Goal: Task Accomplishment & Management: Use online tool/utility

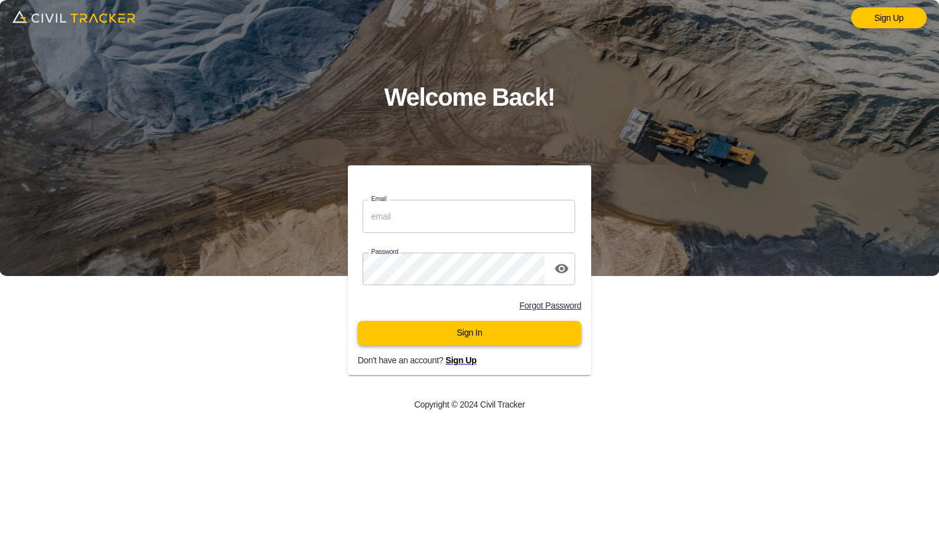
type input "[EMAIL_ADDRESS][DOMAIN_NAME]"
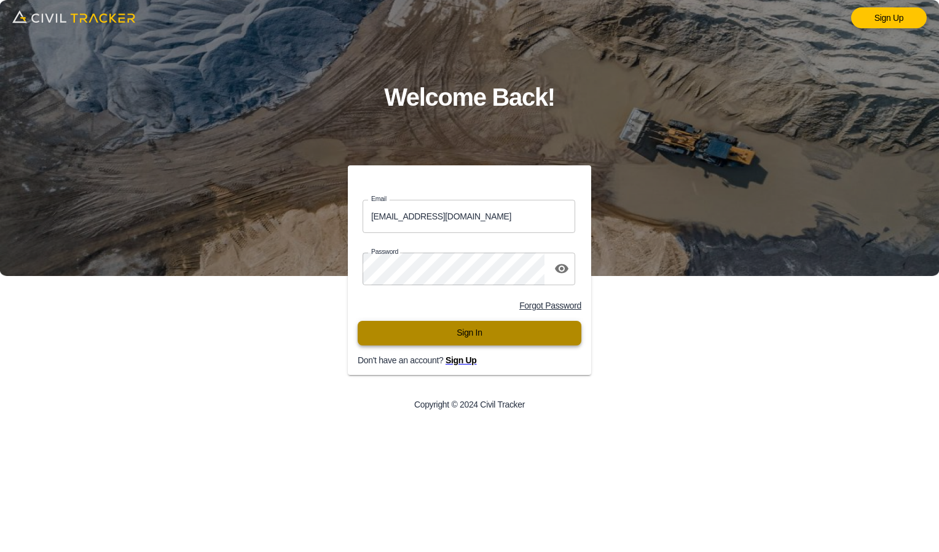
click at [504, 340] on button "Sign In" at bounding box center [470, 333] width 224 height 25
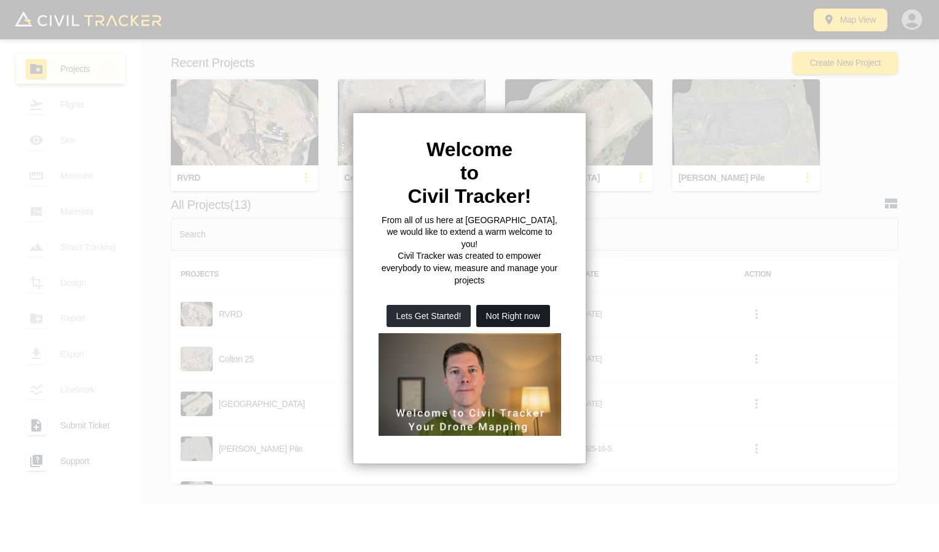
click at [497, 305] on button "Not Right now" at bounding box center [513, 316] width 74 height 22
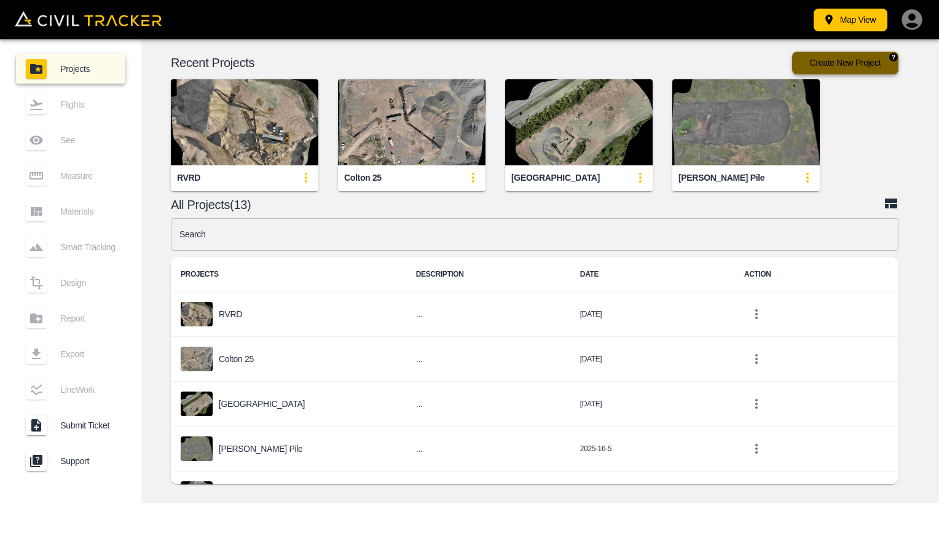
click at [843, 67] on button "Create New Project" at bounding box center [845, 63] width 106 height 23
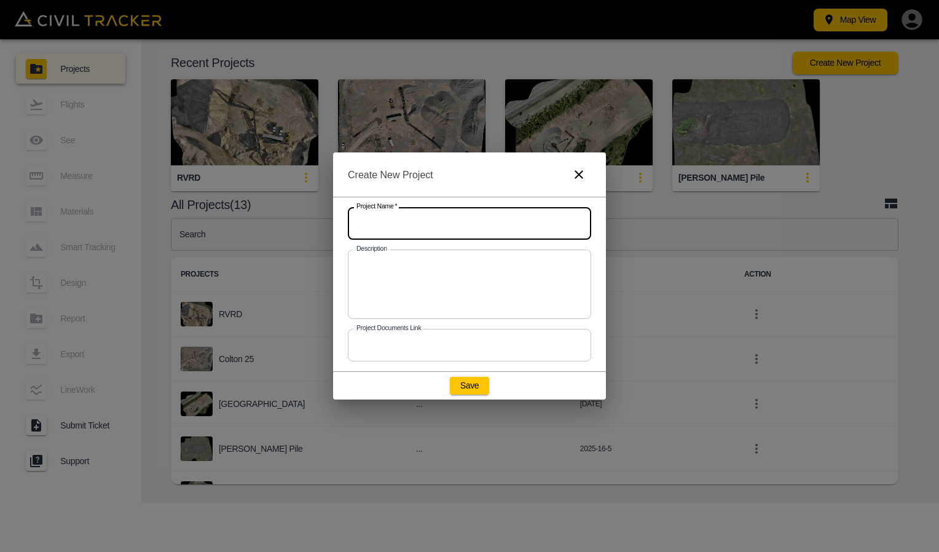
click at [442, 232] on input "text" at bounding box center [469, 223] width 243 height 33
type input "RCRD Conor"
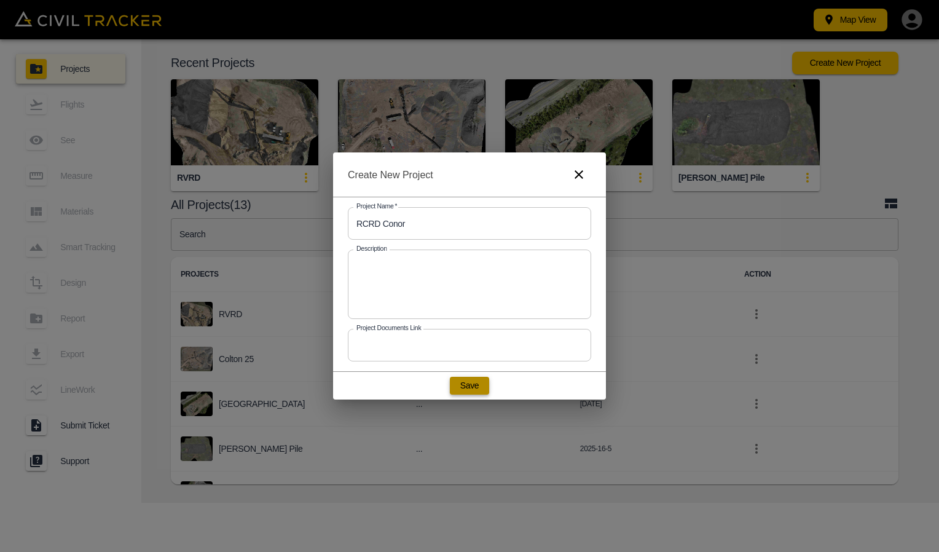
click at [468, 393] on button "Save" at bounding box center [469, 385] width 39 height 17
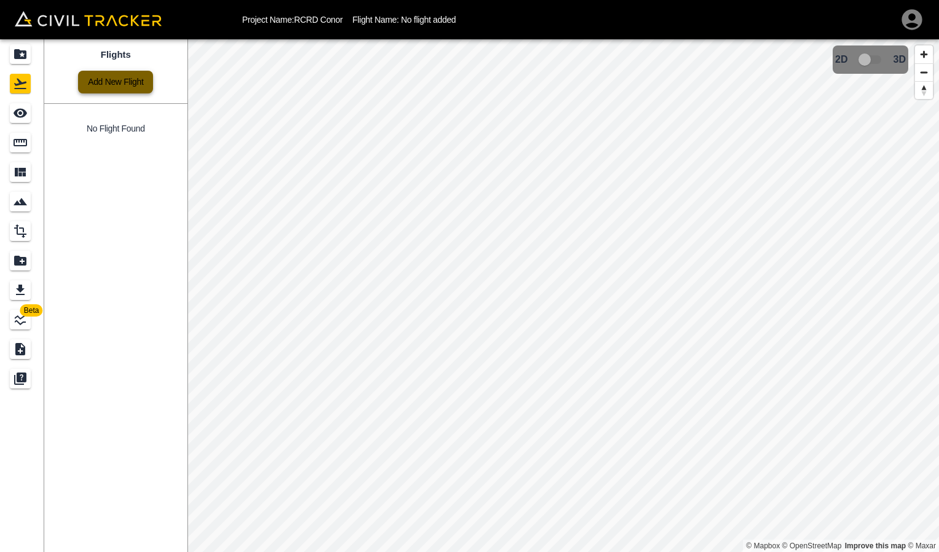
click at [109, 88] on link "Add New Flight" at bounding box center [115, 82] width 75 height 23
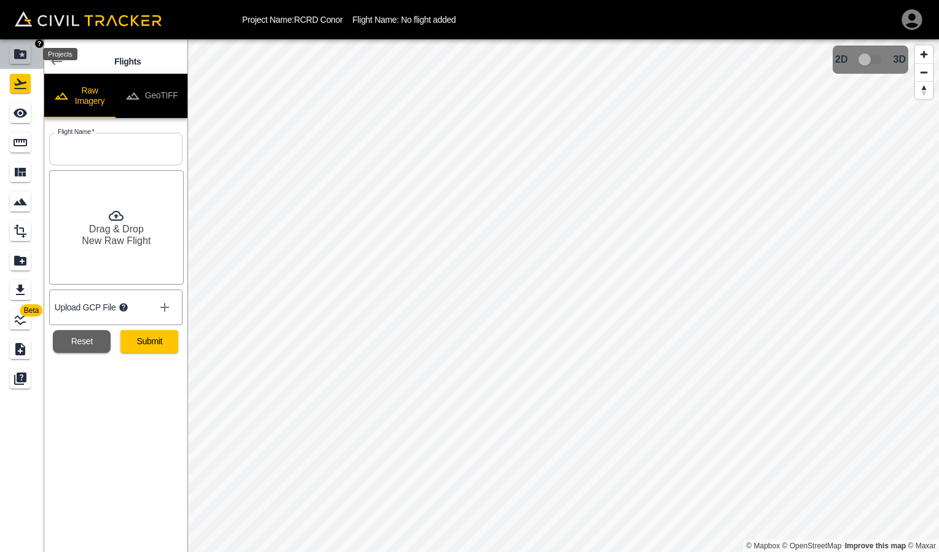
click at [24, 63] on div "Projects" at bounding box center [20, 54] width 21 height 20
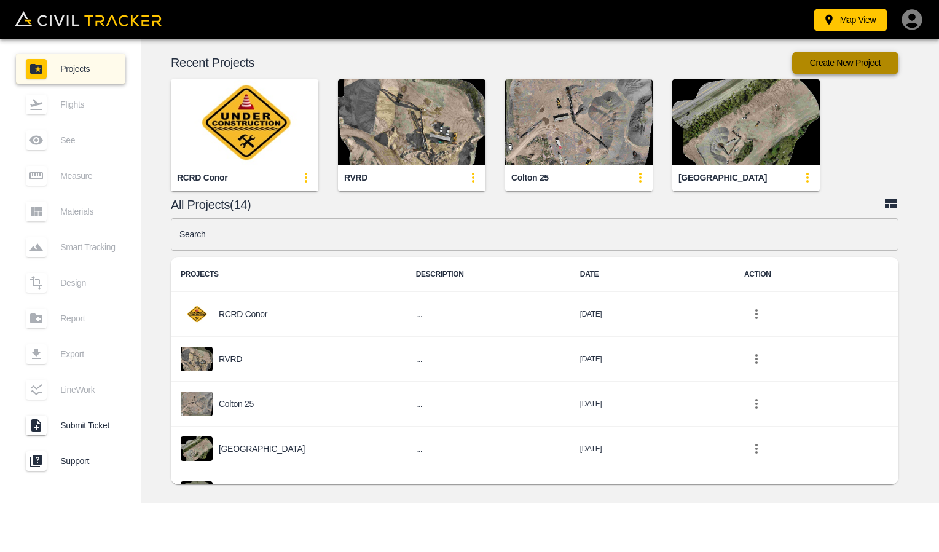
click at [877, 66] on button "Create New Project" at bounding box center [845, 63] width 106 height 23
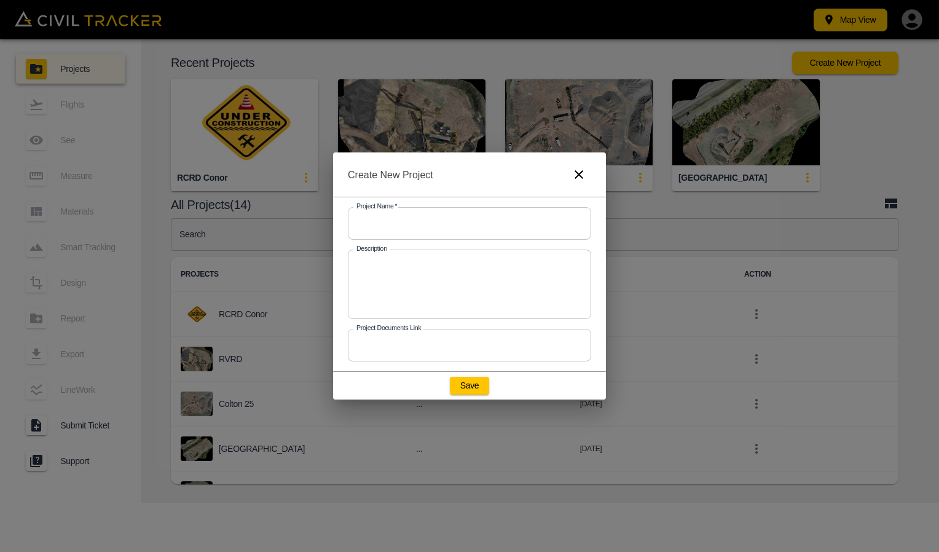
click at [512, 224] on input "text" at bounding box center [469, 223] width 243 height 33
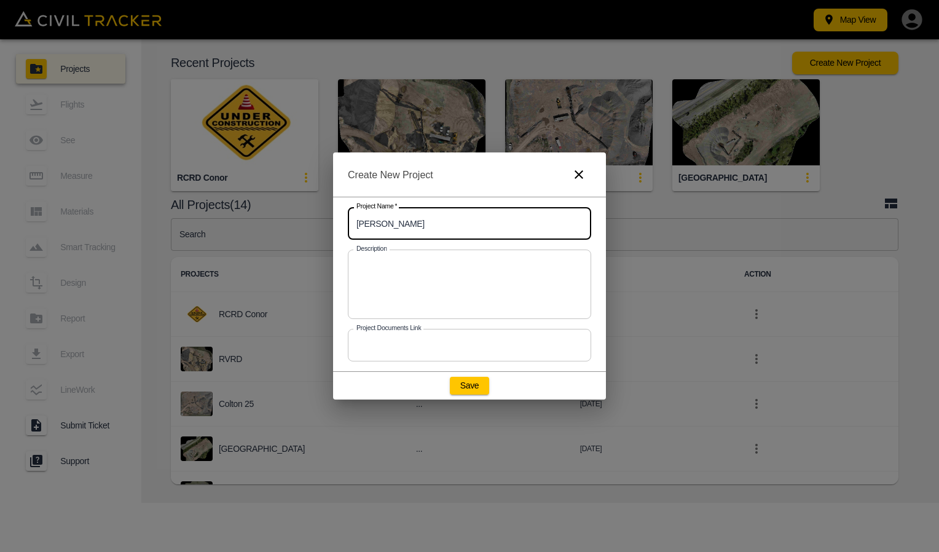
type input "Darby Gravel"
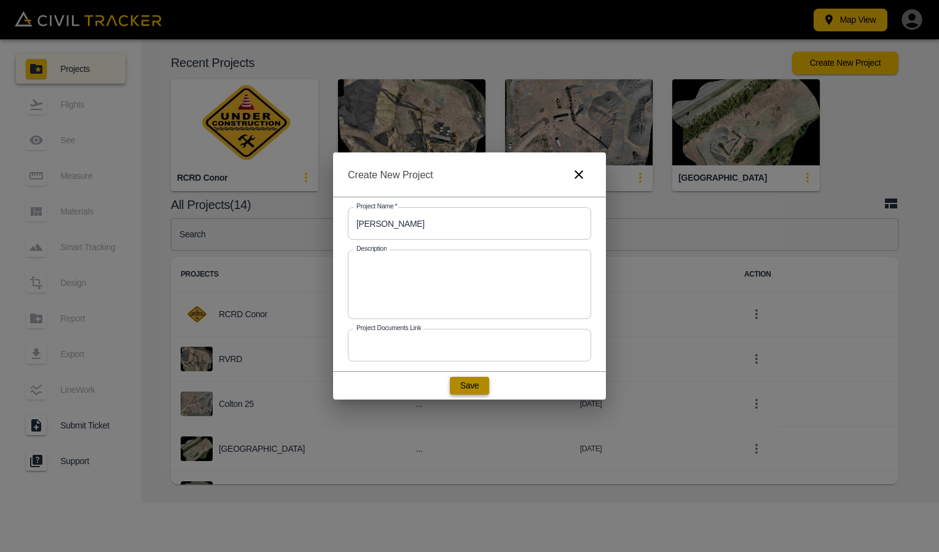
click at [469, 379] on button "Save" at bounding box center [469, 385] width 39 height 17
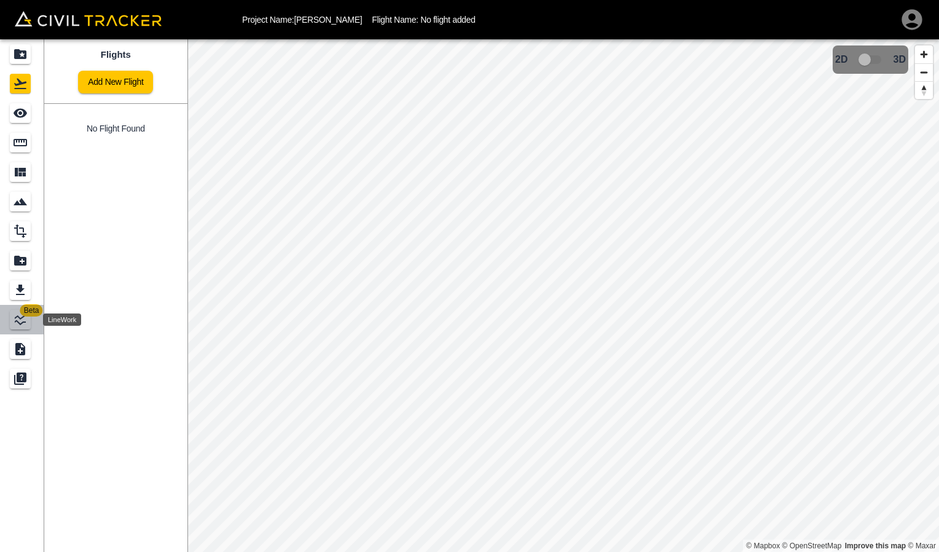
click at [20, 324] on icon "LineWork" at bounding box center [20, 319] width 11 height 11
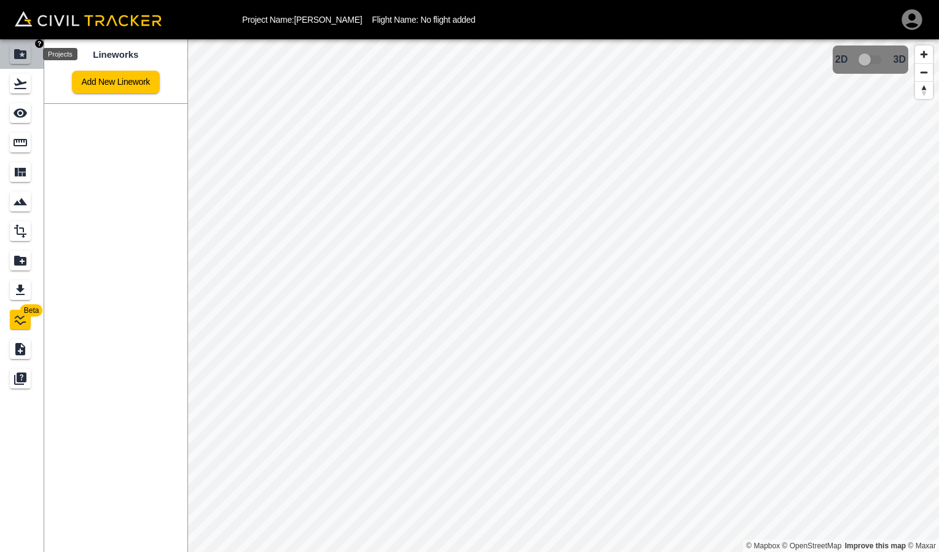
click at [17, 61] on icon "Projects" at bounding box center [20, 54] width 15 height 15
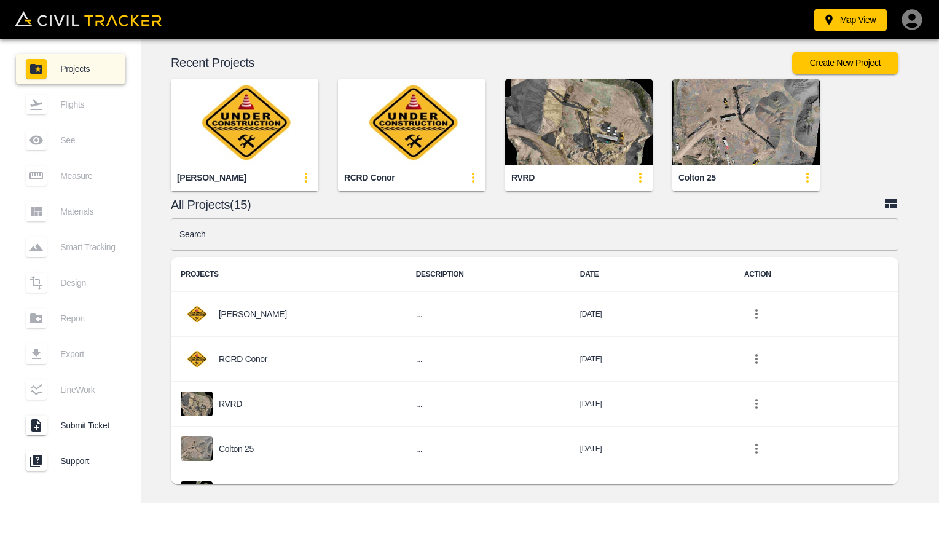
click at [595, 180] on div "RVRD" at bounding box center [578, 177] width 147 height 25
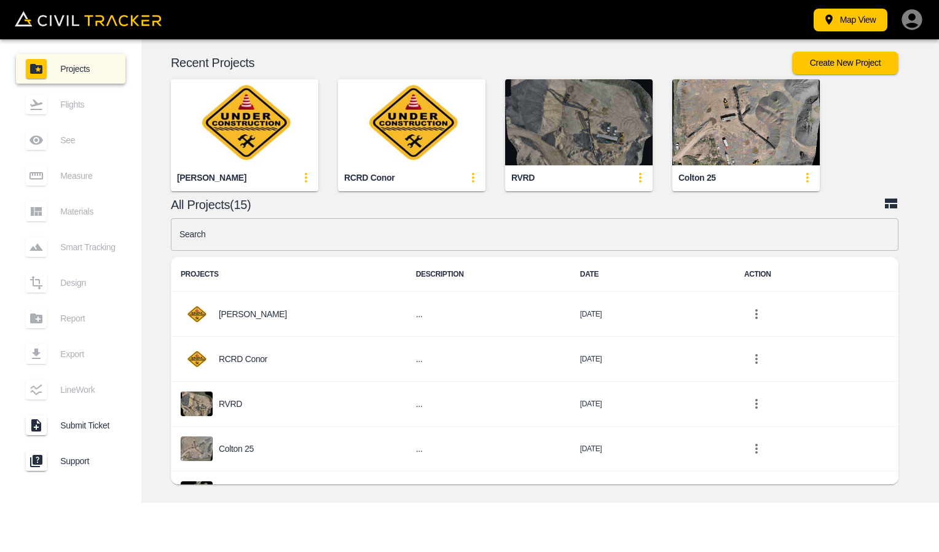
click at [586, 160] on img "button" at bounding box center [578, 122] width 147 height 86
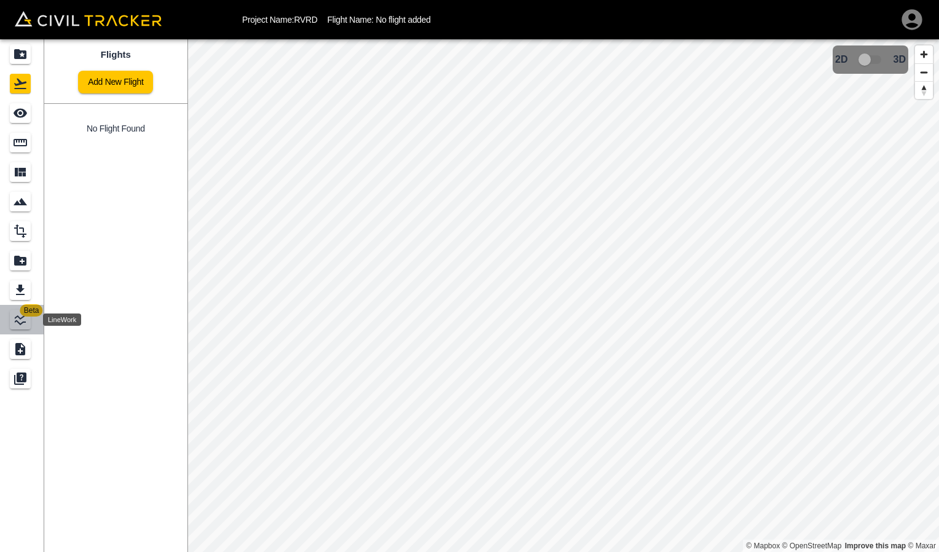
click at [22, 324] on icon "LineWork" at bounding box center [20, 319] width 15 height 15
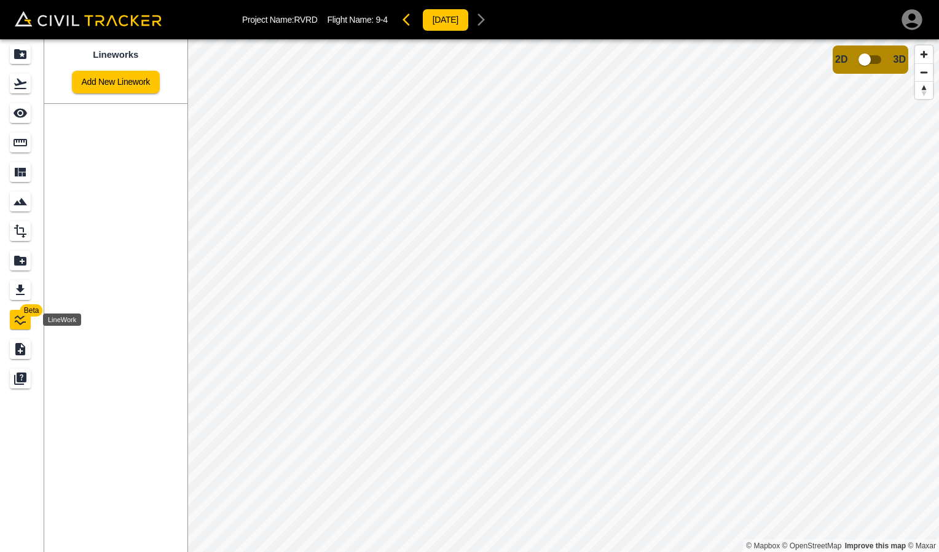
click at [22, 324] on icon "LineWork" at bounding box center [20, 319] width 15 height 15
click at [30, 311] on span "Beta" at bounding box center [31, 310] width 23 height 12
click at [96, 76] on link "Add New Linework" at bounding box center [116, 82] width 88 height 23
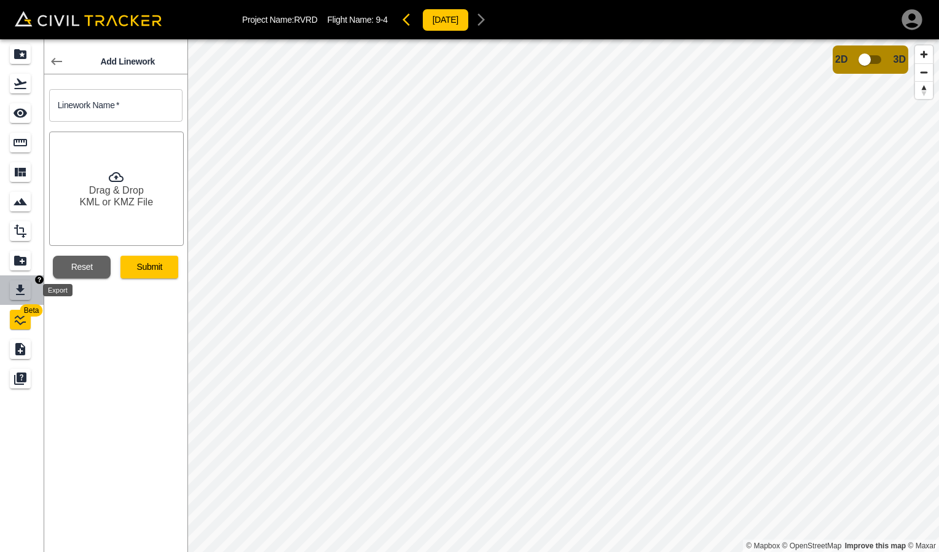
click at [19, 291] on icon "Export" at bounding box center [20, 290] width 15 height 15
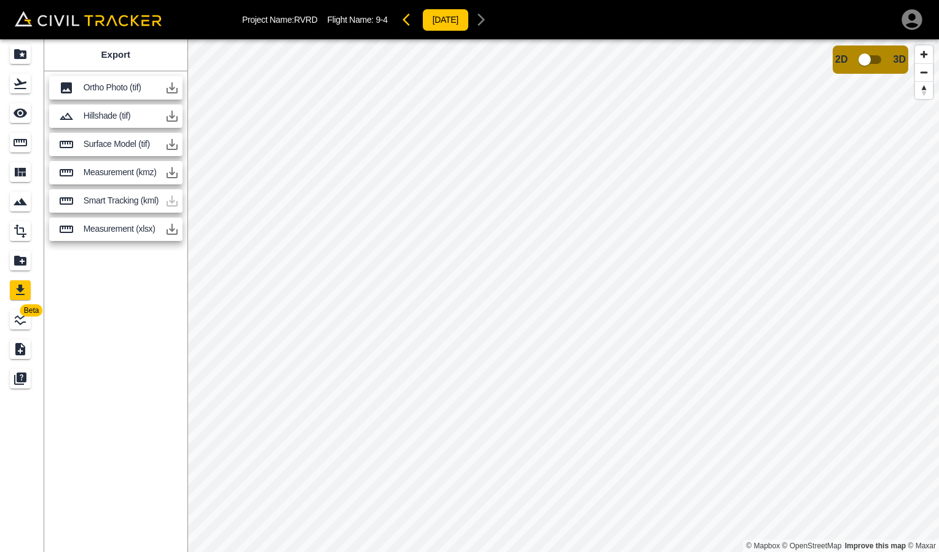
click at [108, 89] on p "Ortho Photo (tif)" at bounding box center [122, 87] width 76 height 10
click at [168, 92] on icon "button" at bounding box center [172, 87] width 11 height 11
click at [171, 94] on icon "button" at bounding box center [172, 87] width 15 height 15
click at [172, 92] on icon "button" at bounding box center [172, 87] width 11 height 11
click at [863, 60] on input "checkbox" at bounding box center [864, 59] width 70 height 23
